Goal: Navigation & Orientation: Find specific page/section

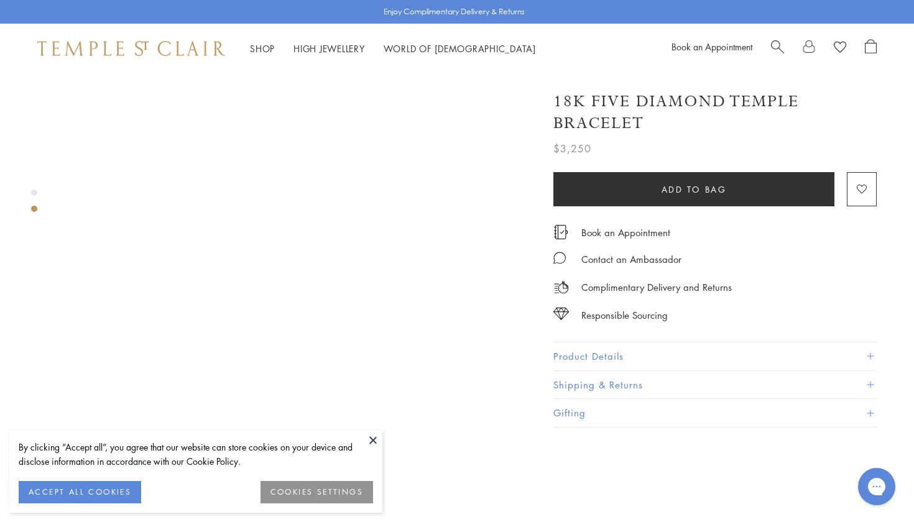
scroll to position [511, 0]
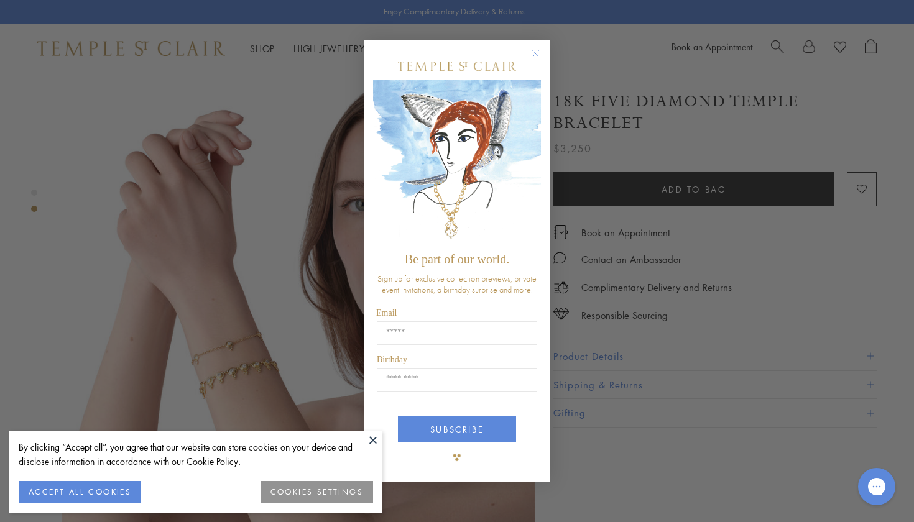
click at [535, 57] on circle "Close dialog" at bounding box center [536, 54] width 15 height 15
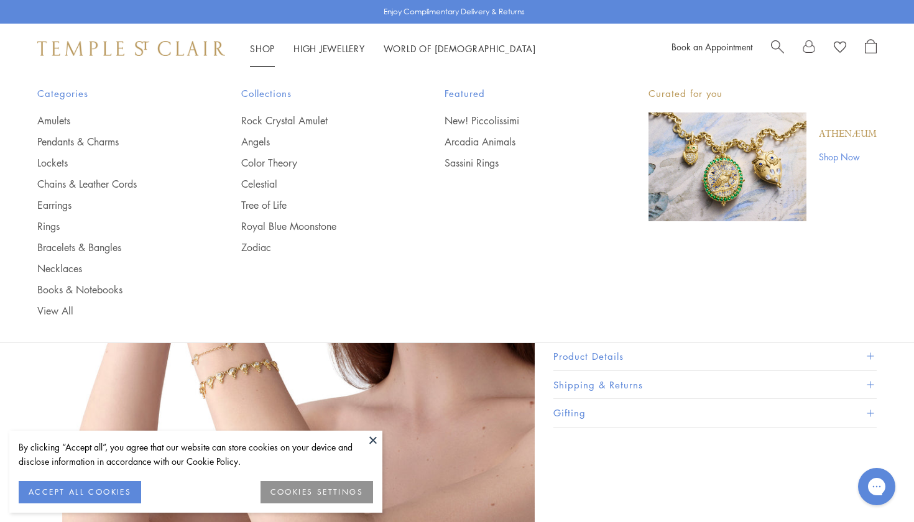
click at [265, 47] on link "Shop Shop" at bounding box center [262, 48] width 25 height 12
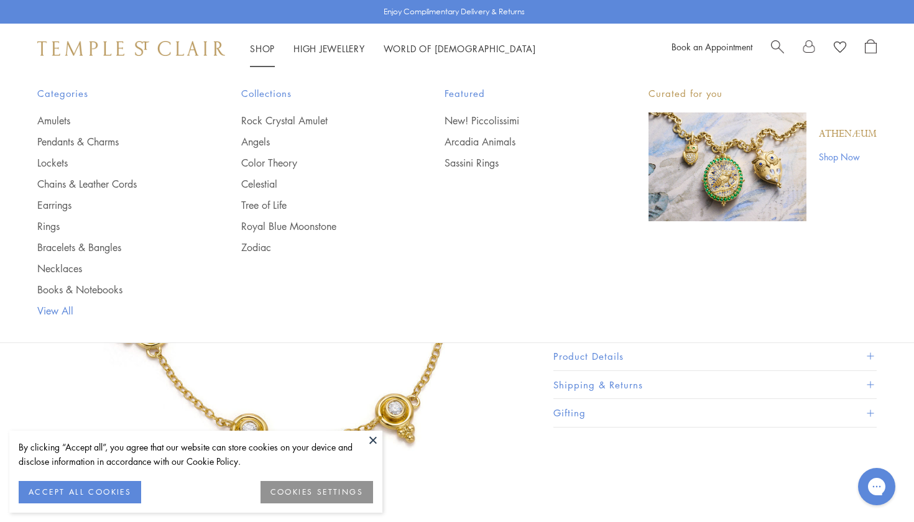
click at [67, 306] on link "View All" at bounding box center [114, 311] width 154 height 14
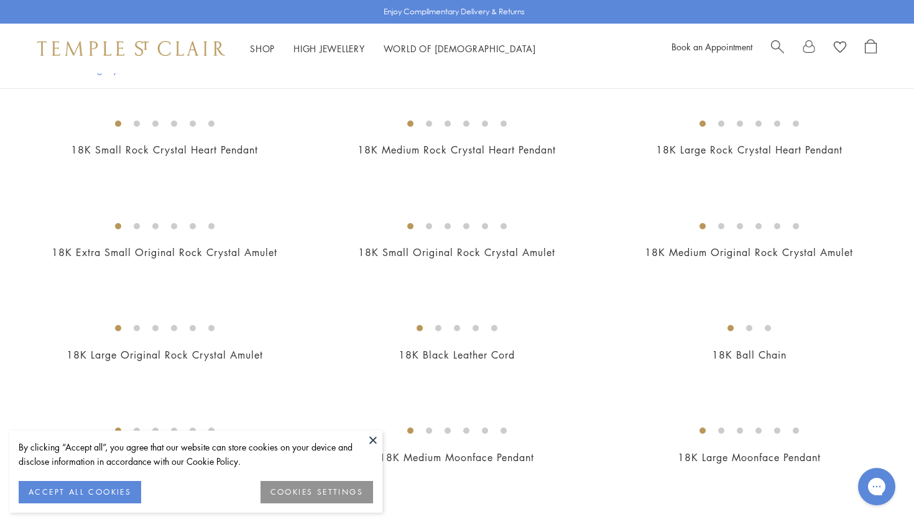
scroll to position [464, 0]
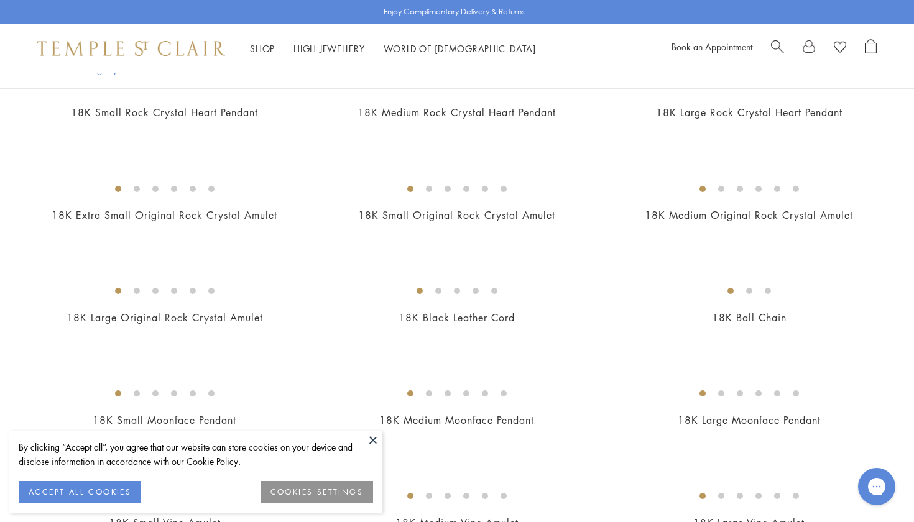
click at [374, 436] on button at bounding box center [373, 440] width 19 height 19
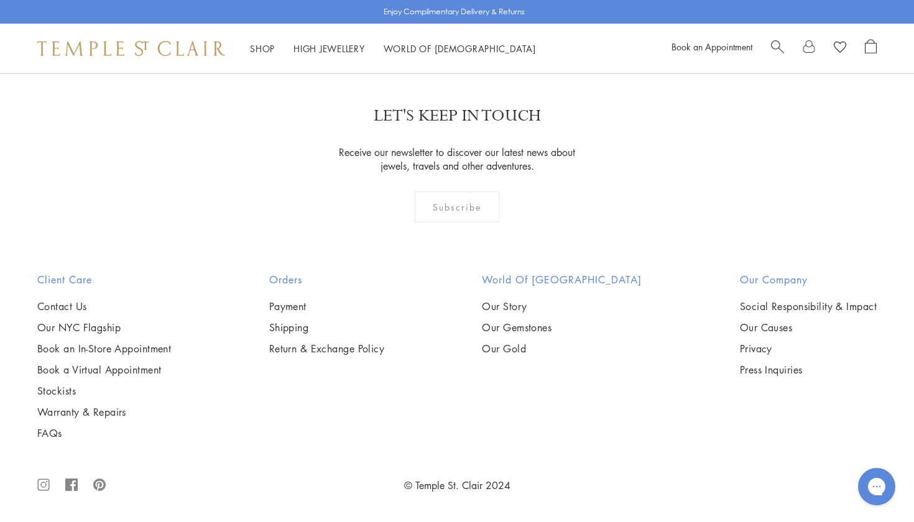
scroll to position [9742, 0]
click at [401, 23] on link "2" at bounding box center [395, 6] width 41 height 34
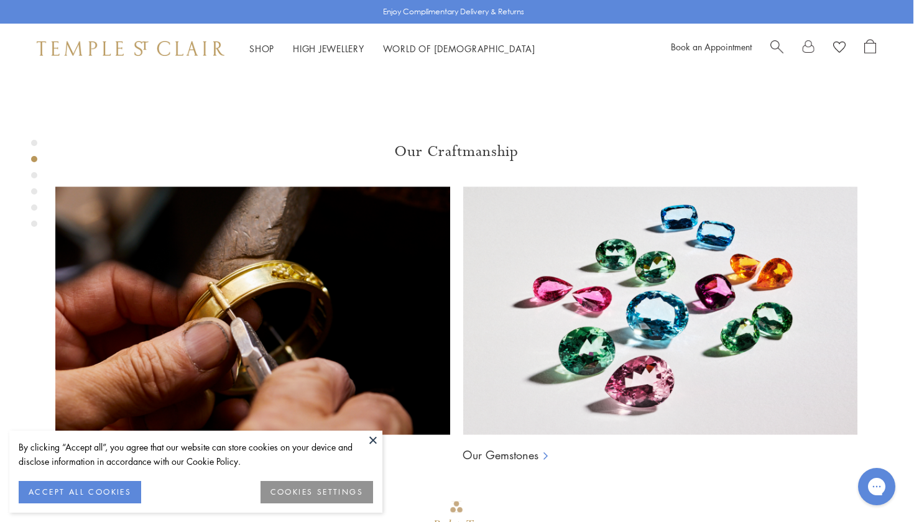
scroll to position [752, 1]
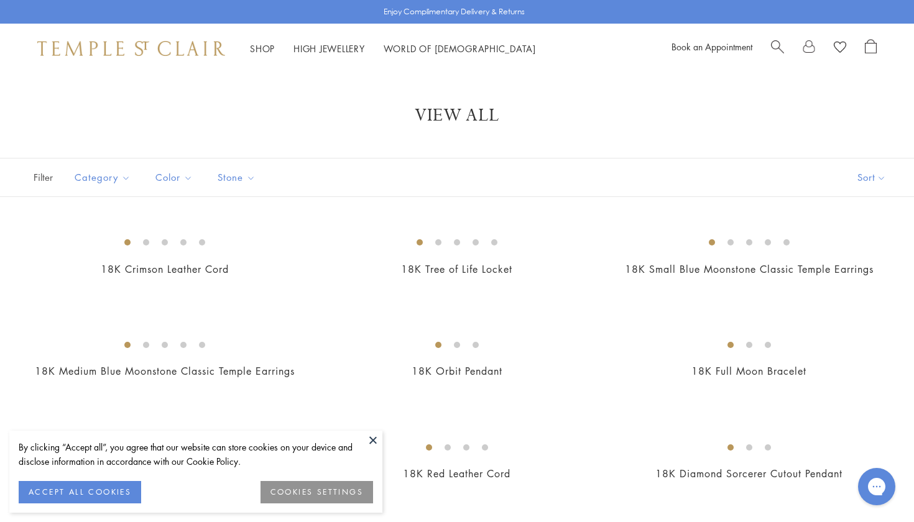
click at [376, 437] on button at bounding box center [373, 440] width 19 height 19
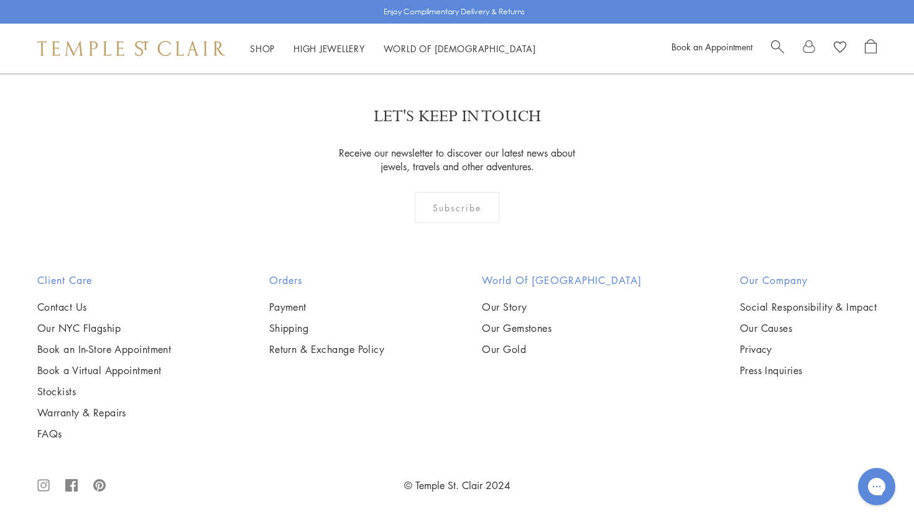
scroll to position [6602, 0]
click at [440, 24] on link "3" at bounding box center [435, 6] width 41 height 34
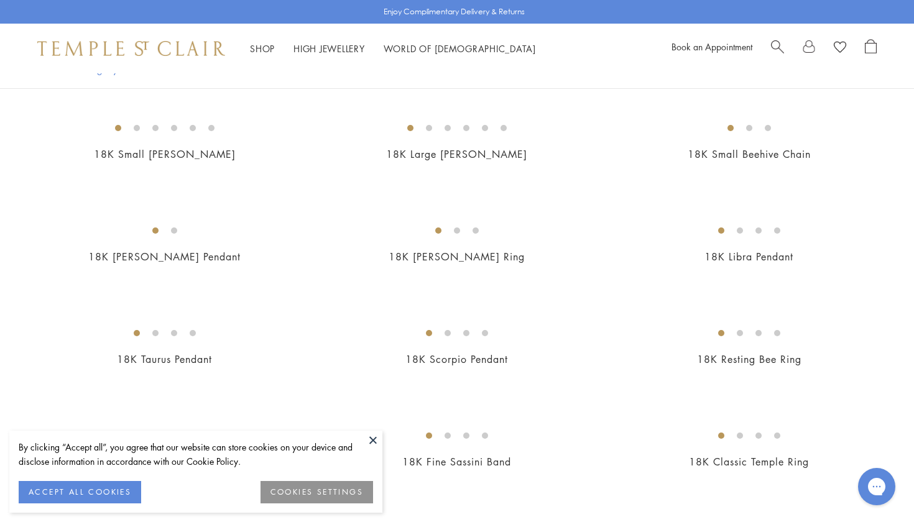
scroll to position [169, 0]
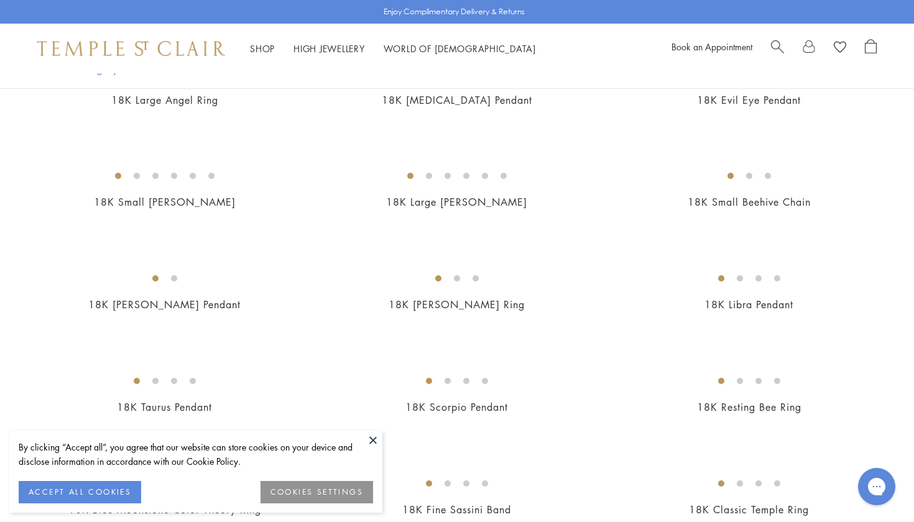
click at [372, 435] on button at bounding box center [373, 440] width 19 height 19
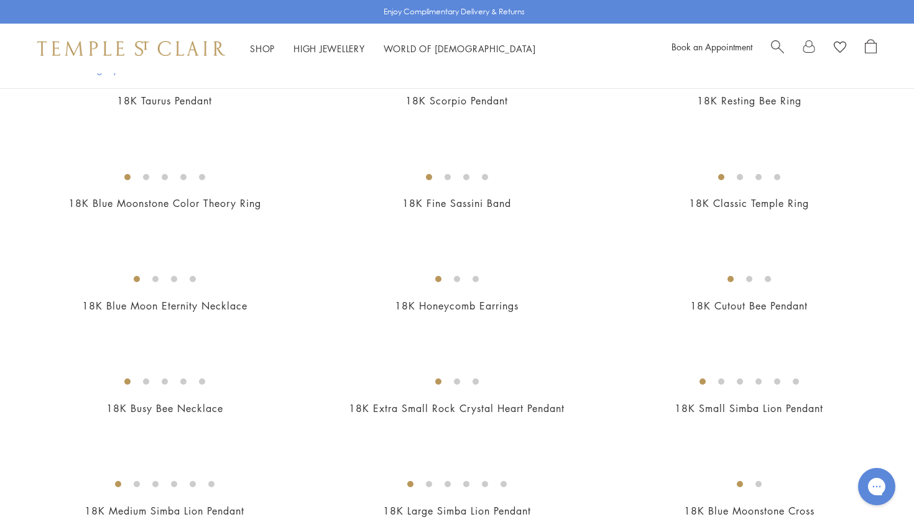
scroll to position [862, 0]
